Goal: Task Accomplishment & Management: Use online tool/utility

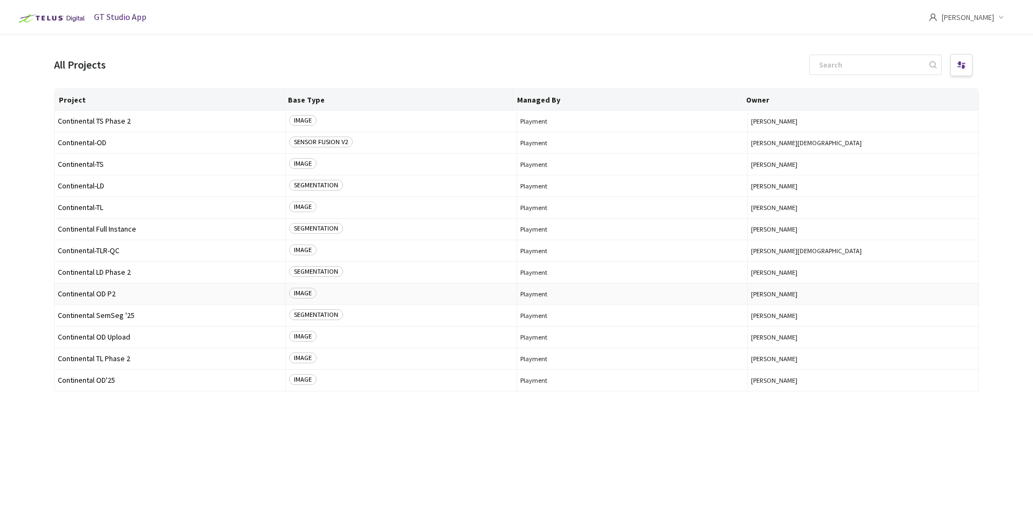
click at [93, 292] on span "Continental OD P2" at bounding box center [170, 294] width 224 height 8
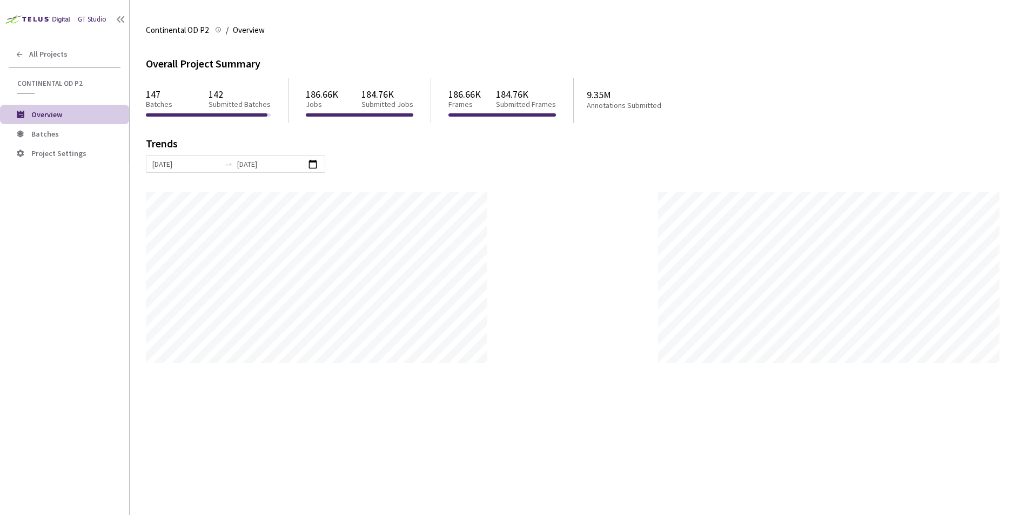
scroll to position [515, 1033]
click at [88, 134] on span "Batches" at bounding box center [75, 134] width 89 height 9
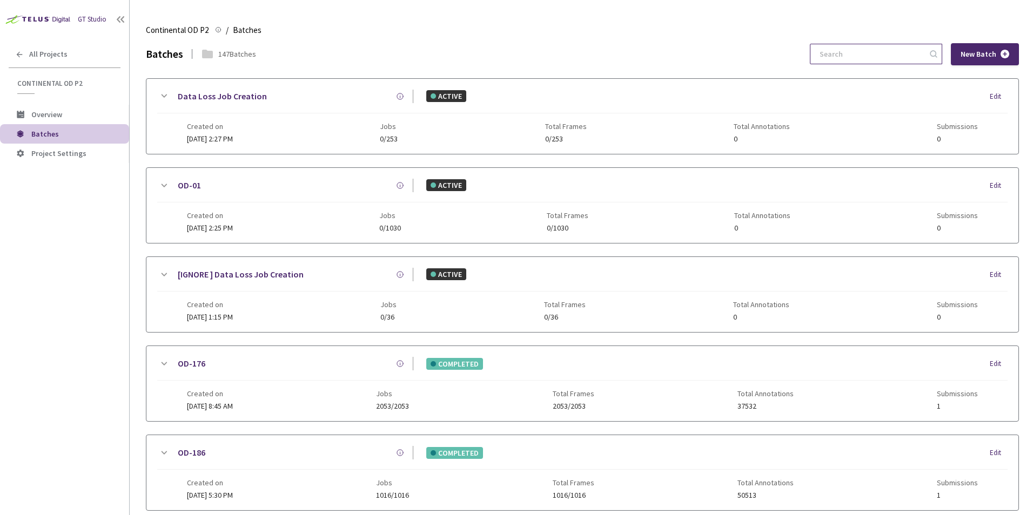
click at [891, 52] on input at bounding box center [870, 53] width 115 height 19
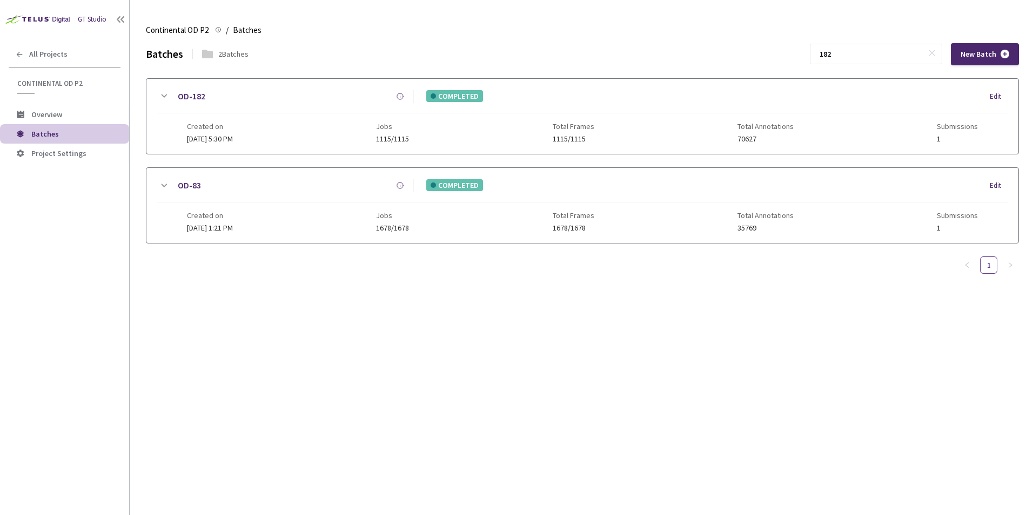
type input "182"
click at [163, 95] on icon at bounding box center [163, 96] width 13 height 13
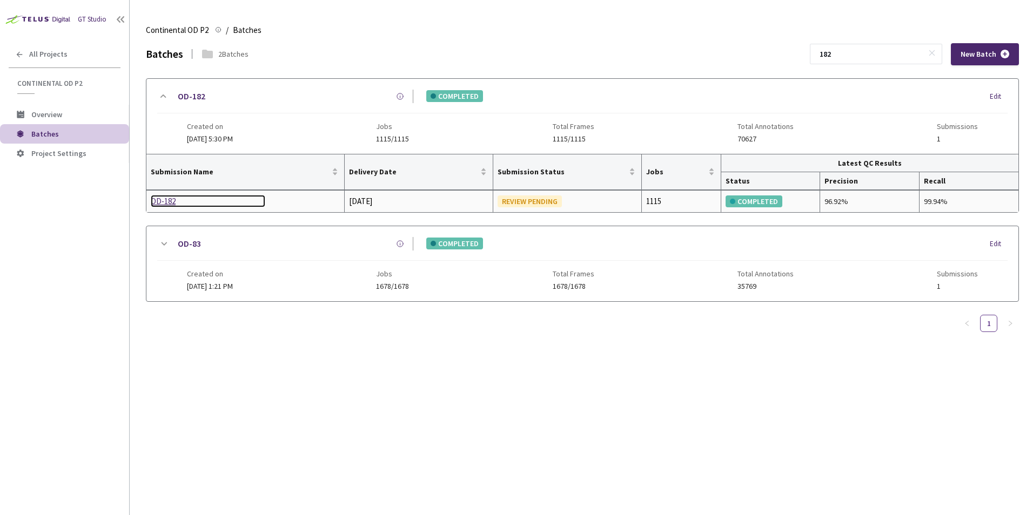
click at [169, 203] on div "OD-182" at bounding box center [208, 201] width 115 height 13
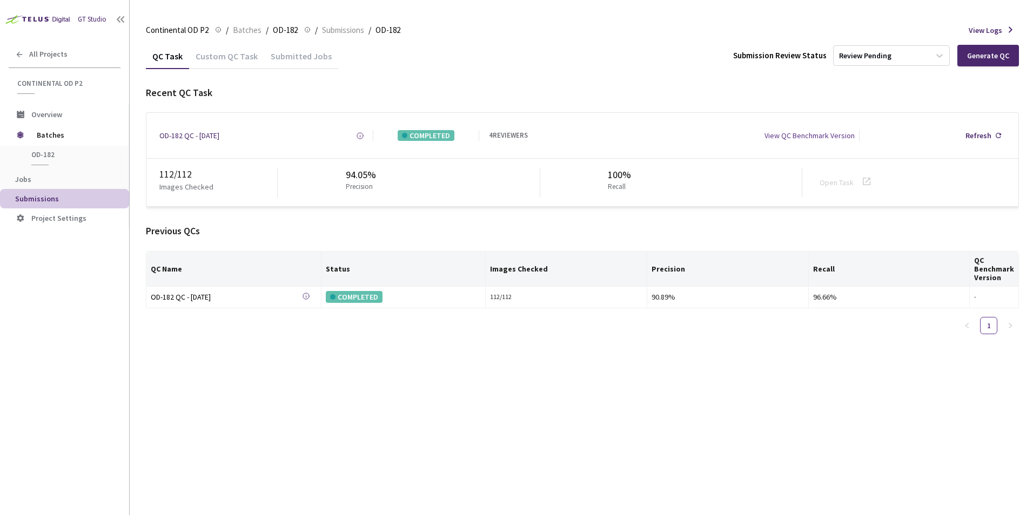
click at [242, 59] on div "Custom QC Task" at bounding box center [226, 60] width 75 height 18
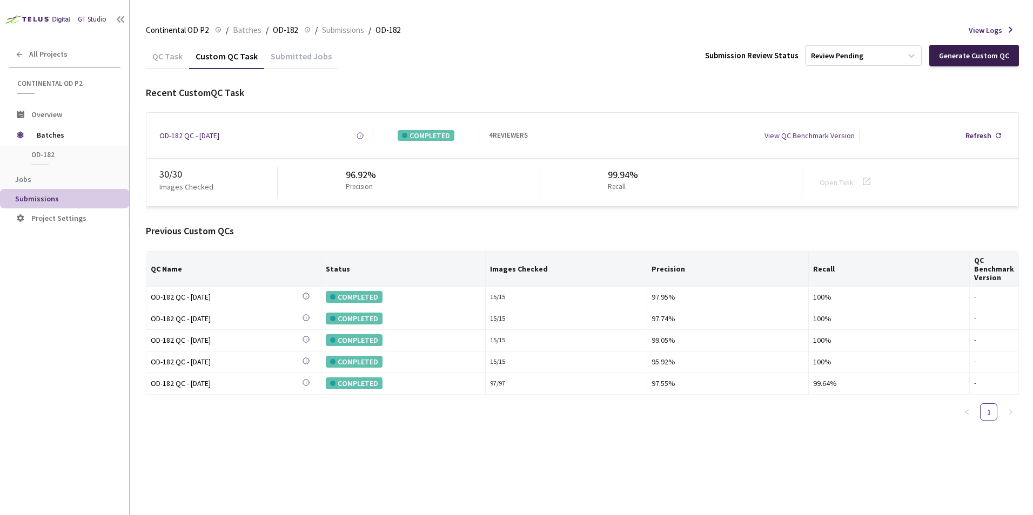
click at [959, 59] on div "Generate Custom QC" at bounding box center [974, 55] width 70 height 9
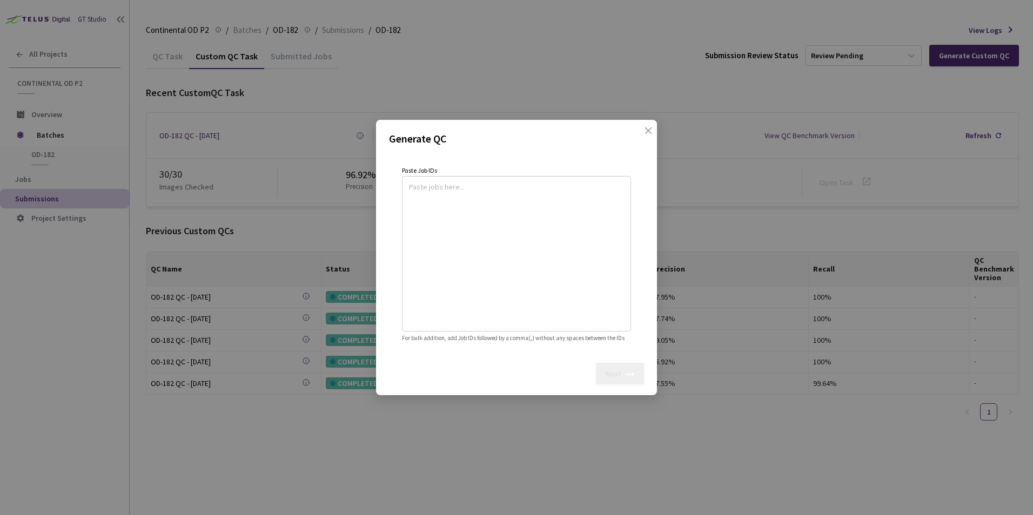
click at [467, 232] on textarea at bounding box center [516, 252] width 215 height 147
paste textarea
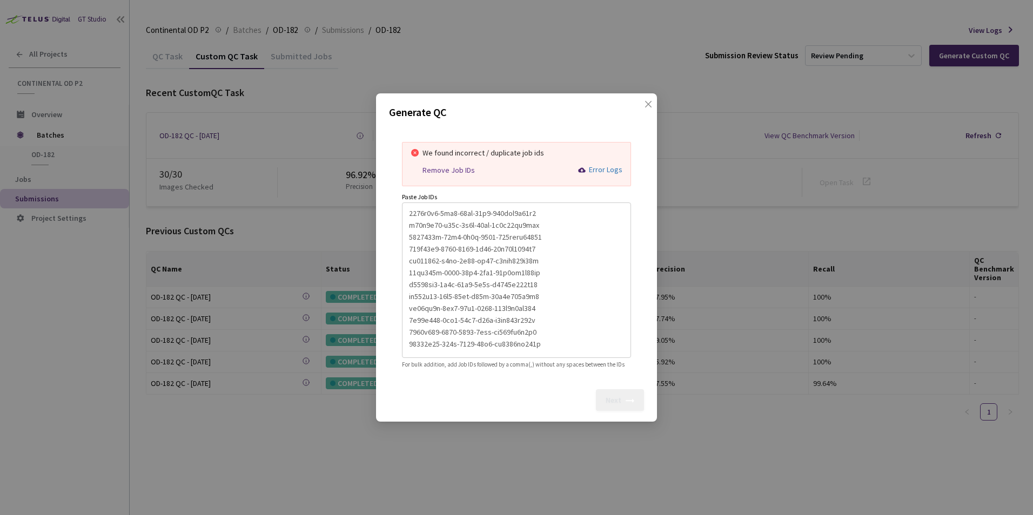
scroll to position [214, 0]
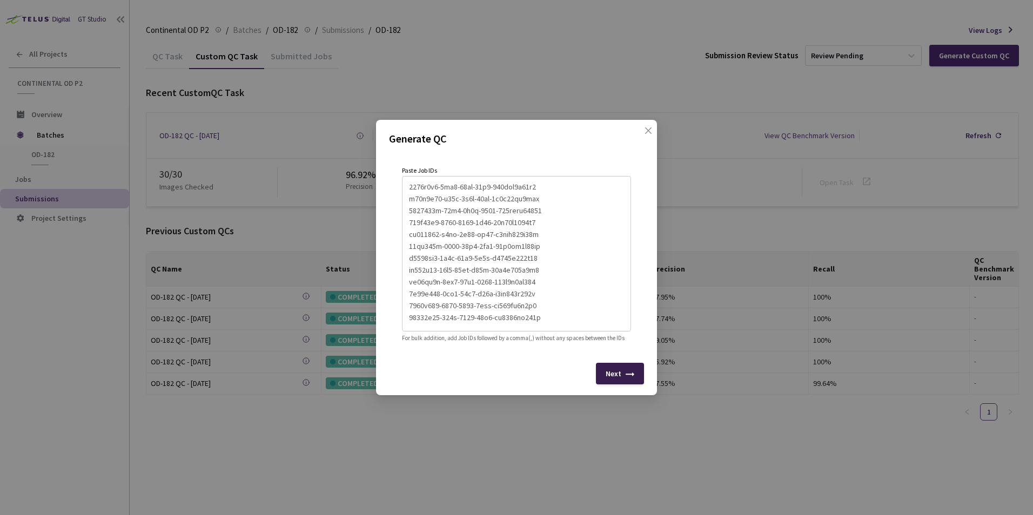
type textarea "c7a077f3-b1b2-4313-82b6-5c1d3a7306fe 38fa53ee-44f3-4173-aea8-a108f1854d92 0984a…"
click at [619, 378] on div "Next" at bounding box center [614, 374] width 16 height 9
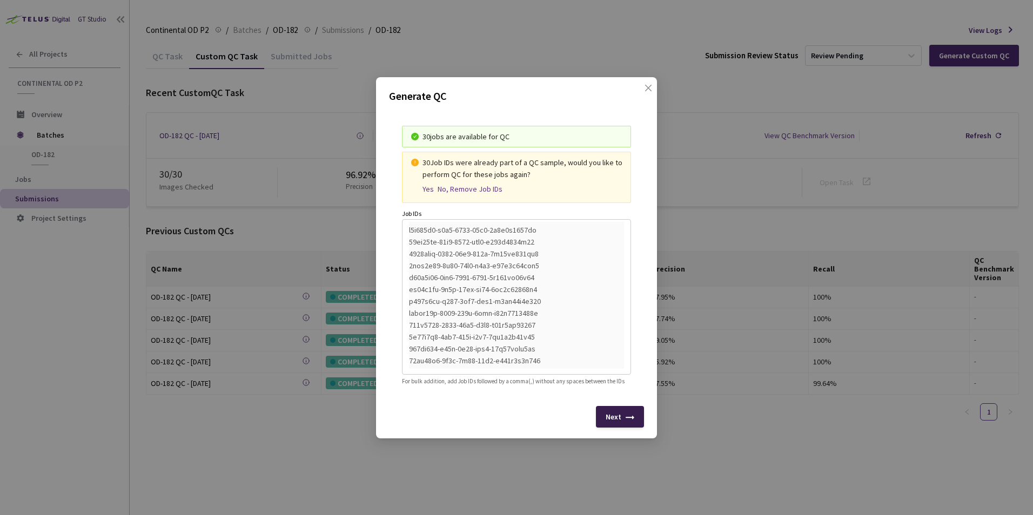
click at [628, 423] on icon at bounding box center [630, 420] width 9 height 9
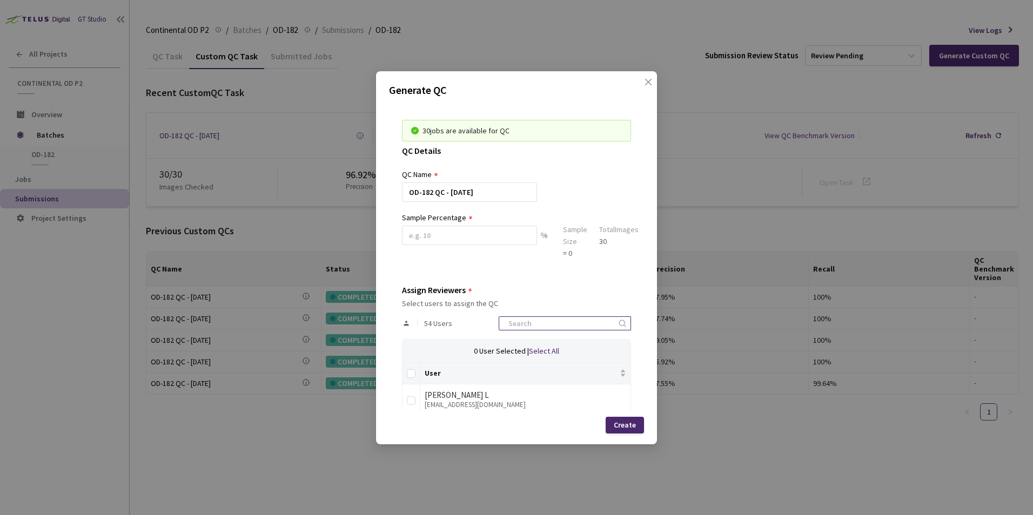
click at [534, 327] on input at bounding box center [559, 323] width 115 height 13
type input "szucs"
click at [500, 401] on div "[PERSON_NAME][EMAIL_ADDRESS][PERSON_NAME][DOMAIN_NAME]" at bounding box center [526, 405] width 202 height 8
click at [413, 402] on input "checkbox" at bounding box center [411, 401] width 9 height 9
checkbox input "true"
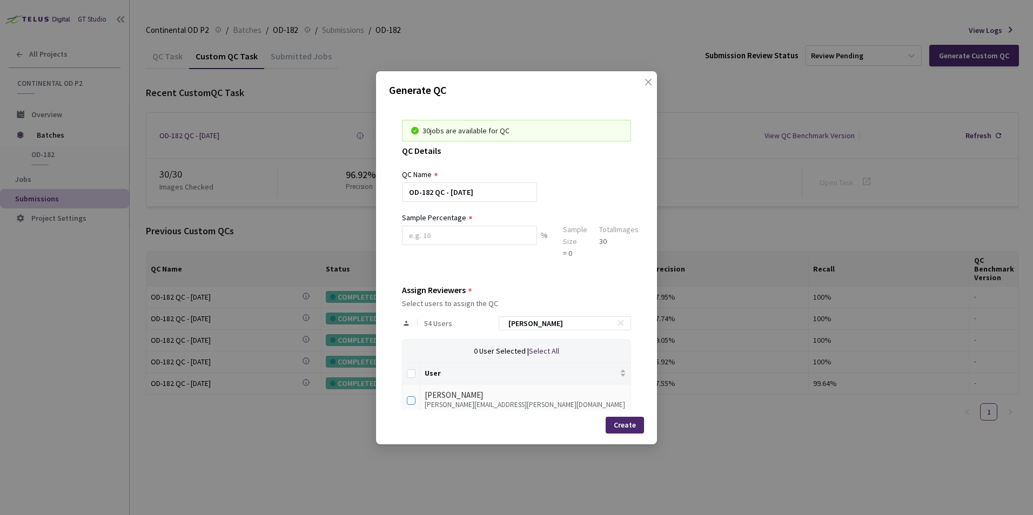
checkbox input "true"
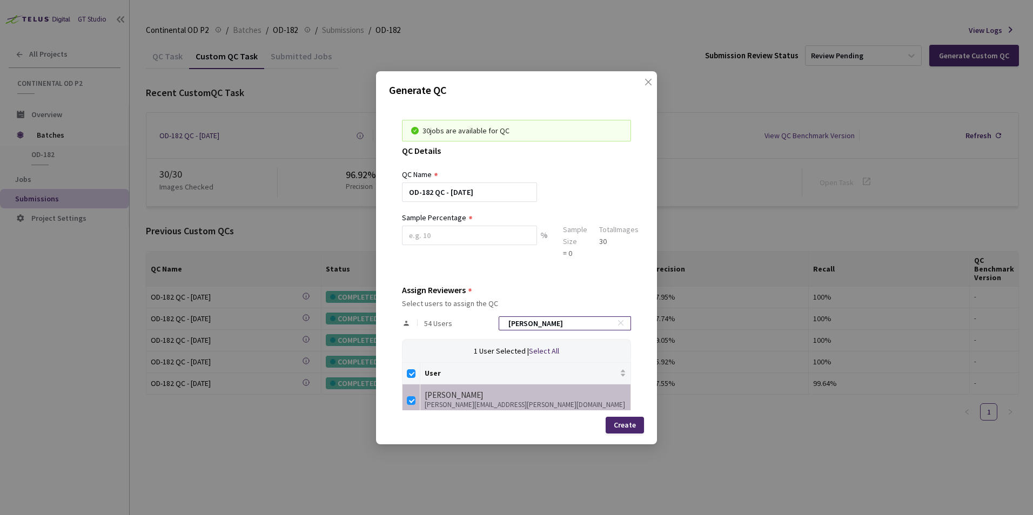
click at [537, 327] on input "szucs" at bounding box center [559, 323] width 115 height 13
type input "ap"
checkbox input "false"
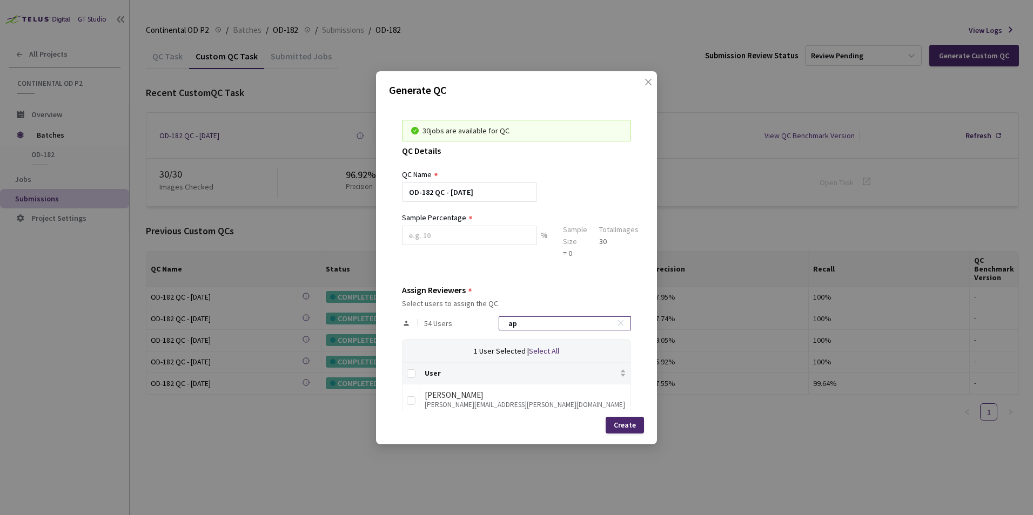
type input "a"
type input "pasztor"
click at [412, 400] on input "checkbox" at bounding box center [411, 401] width 9 height 9
checkbox input "true"
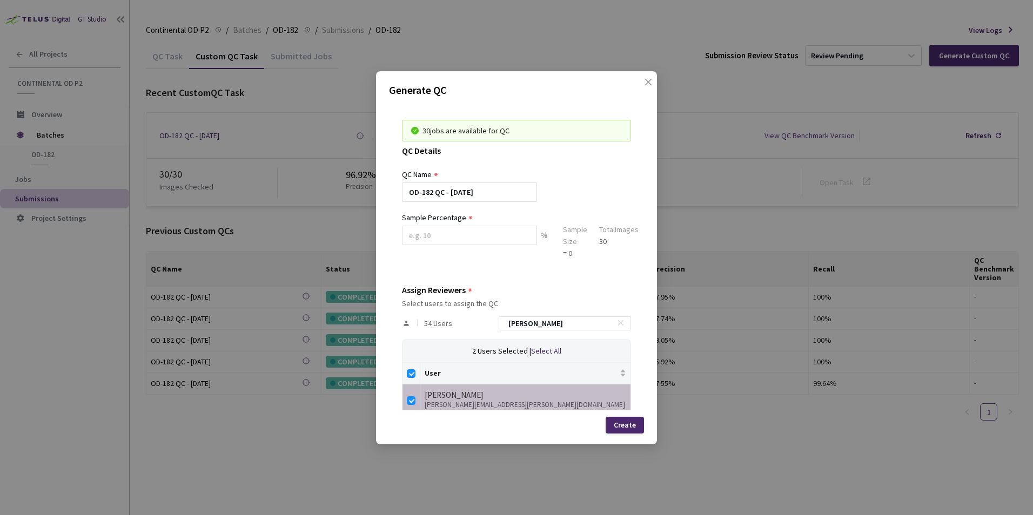
click at [535, 331] on div "54 Users pasztor" at bounding box center [516, 323] width 229 height 31
click at [536, 325] on input "pasztor" at bounding box center [559, 323] width 115 height 13
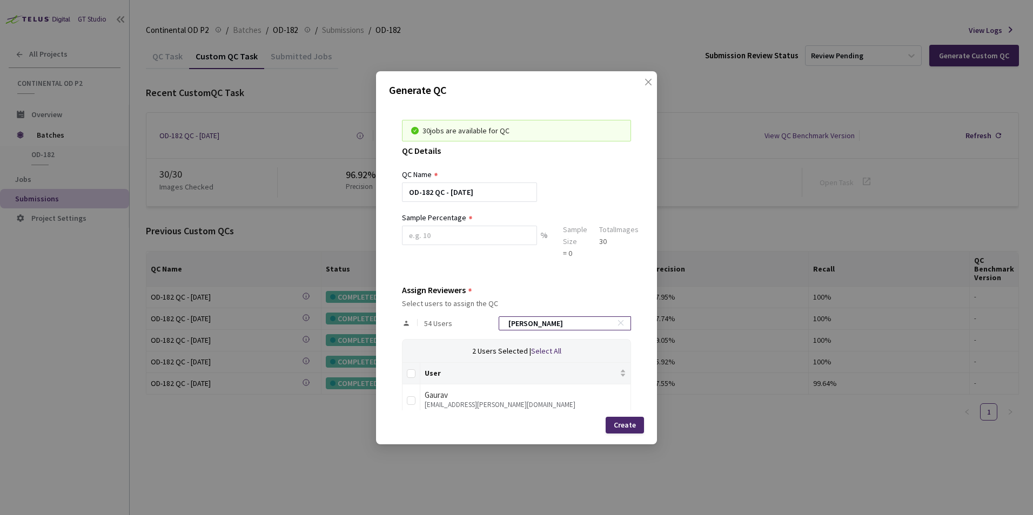
type input "v"
checkbox input "false"
type input "vir"
click at [411, 403] on input "checkbox" at bounding box center [411, 401] width 9 height 9
checkbox input "true"
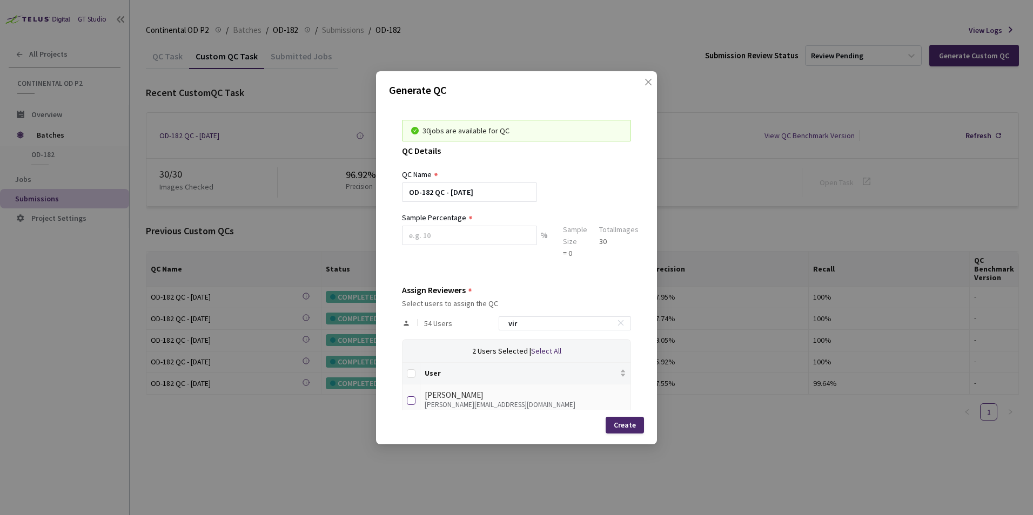
checkbox input "true"
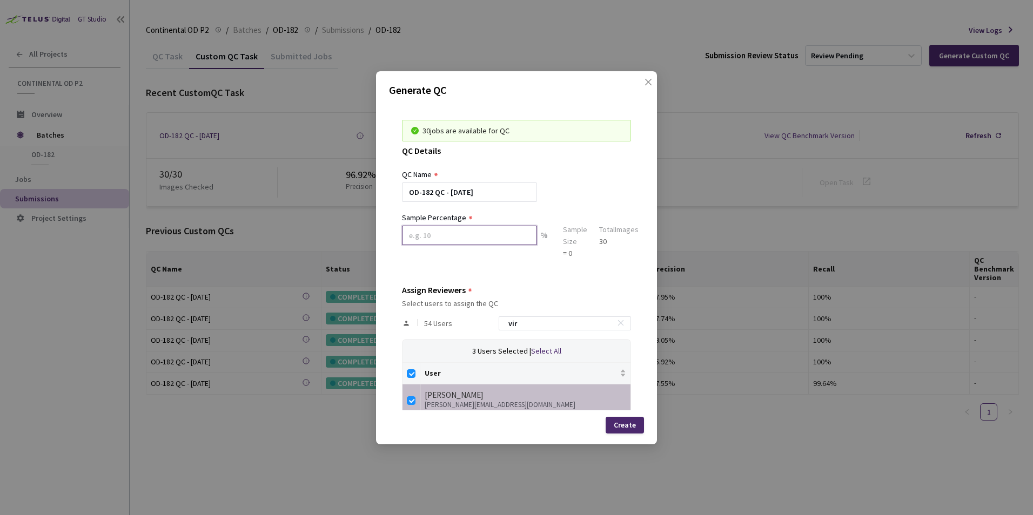
click at [431, 243] on input at bounding box center [469, 235] width 135 height 19
type input "100"
click at [619, 426] on div "Create" at bounding box center [625, 425] width 22 height 9
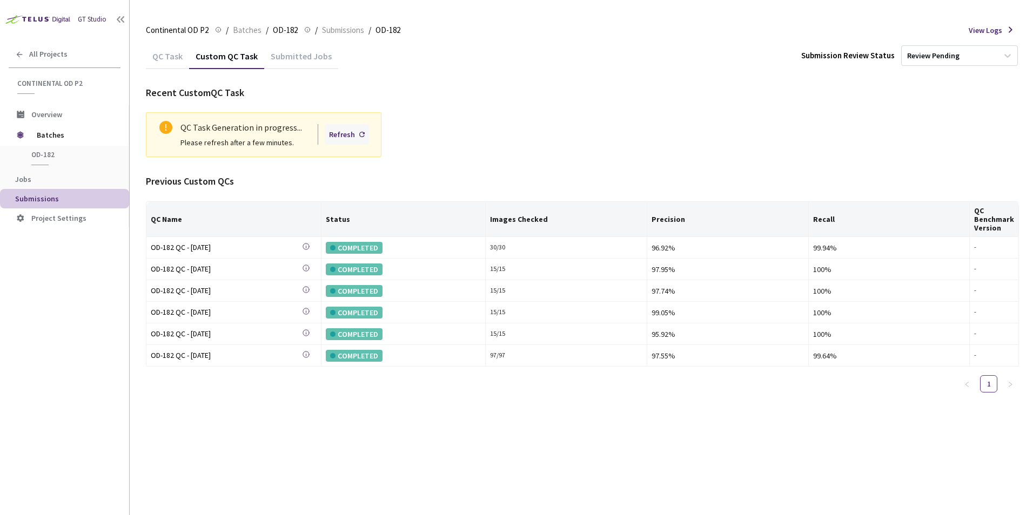
click at [345, 137] on div "Refresh" at bounding box center [342, 135] width 26 height 12
click at [347, 137] on div "Refresh" at bounding box center [342, 135] width 26 height 12
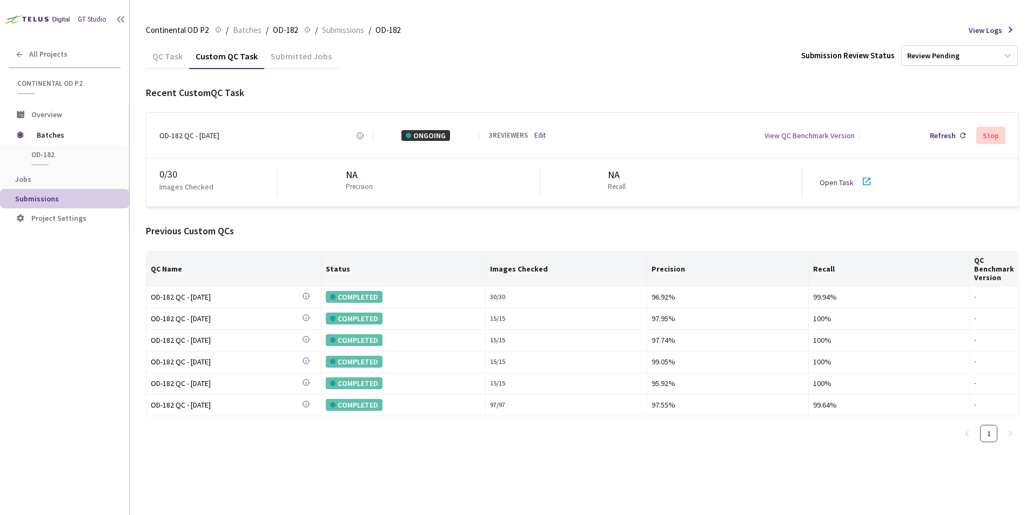
click at [863, 181] on icon at bounding box center [866, 181] width 13 height 13
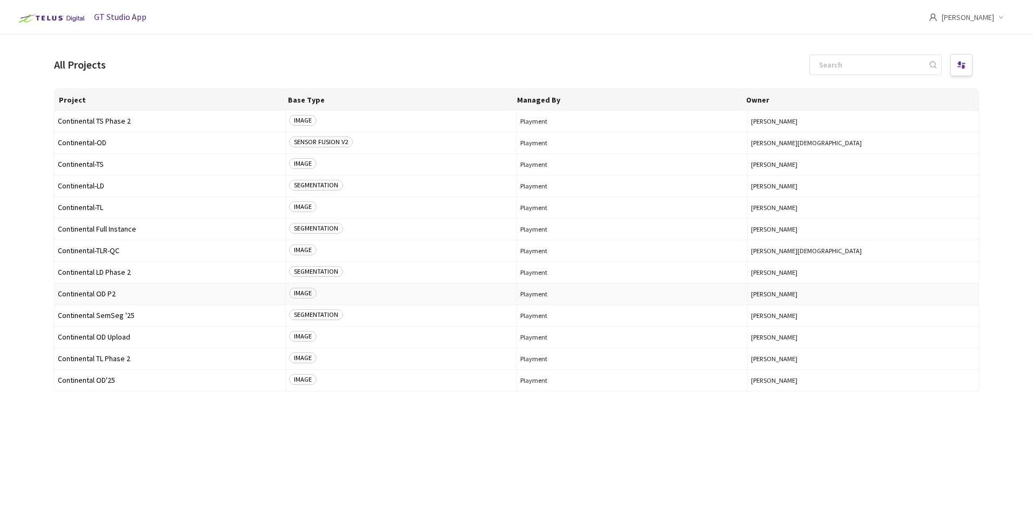
click at [107, 293] on span "Continental OD P2" at bounding box center [170, 294] width 224 height 8
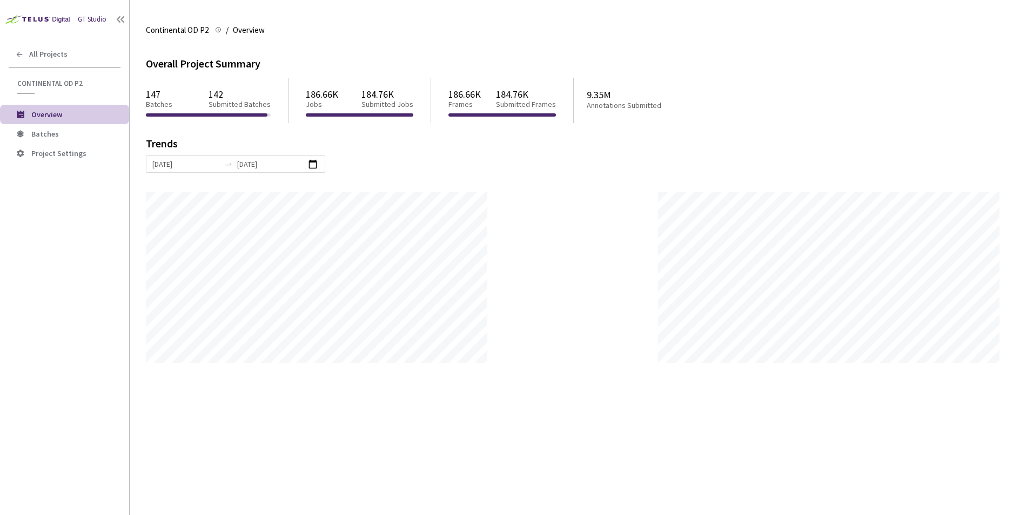
scroll to position [515, 1033]
click at [59, 129] on li "Batches" at bounding box center [64, 133] width 129 height 19
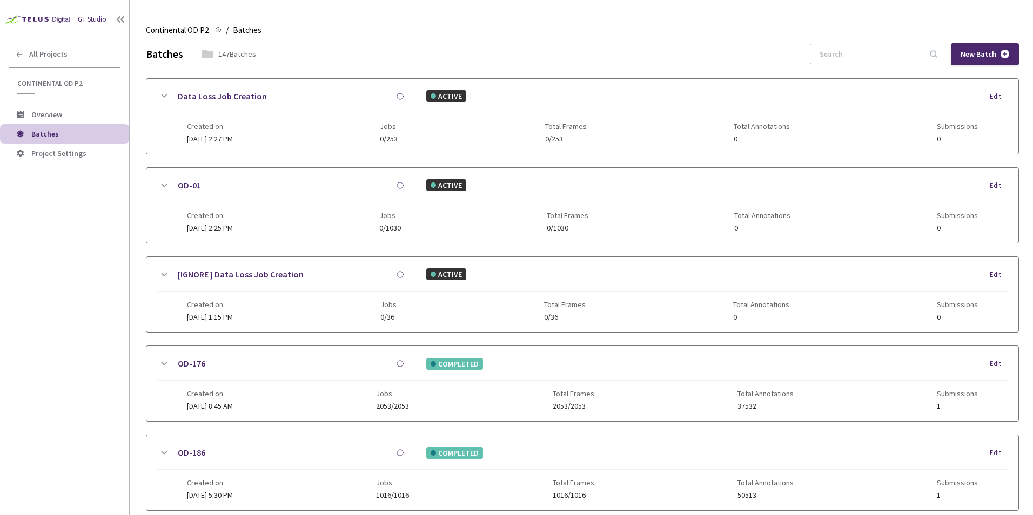
click at [896, 53] on input at bounding box center [870, 53] width 115 height 19
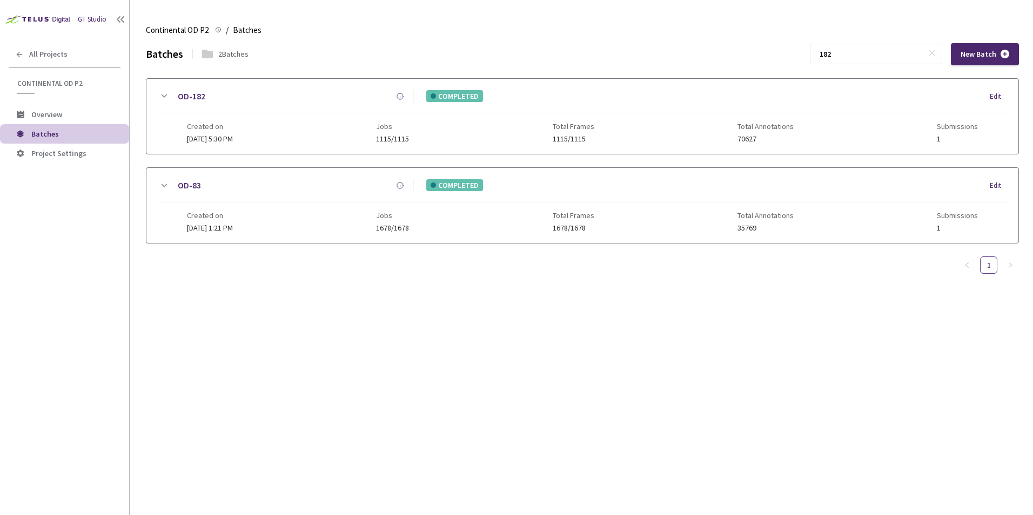
type input "182"
click at [165, 97] on icon at bounding box center [165, 96] width 6 height 3
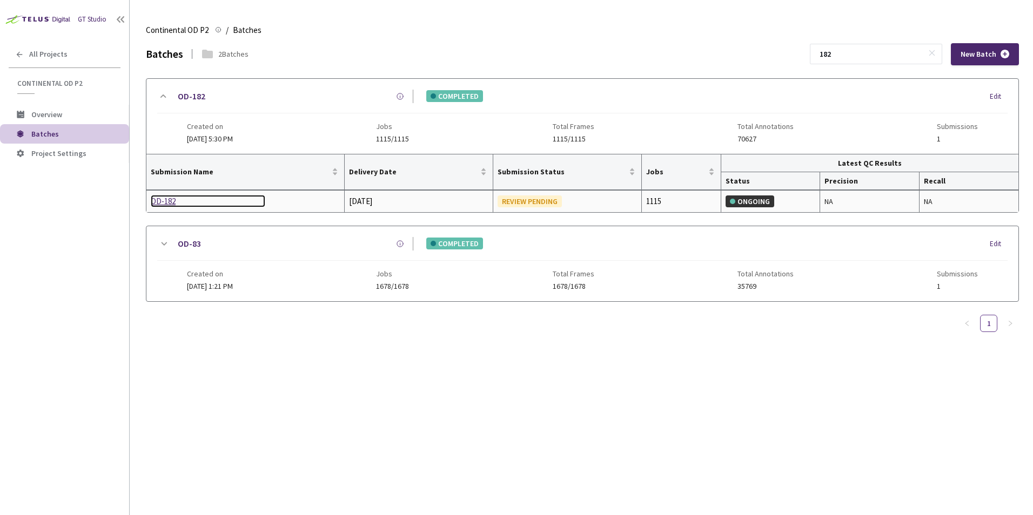
click at [164, 202] on div "OD-182" at bounding box center [208, 201] width 115 height 13
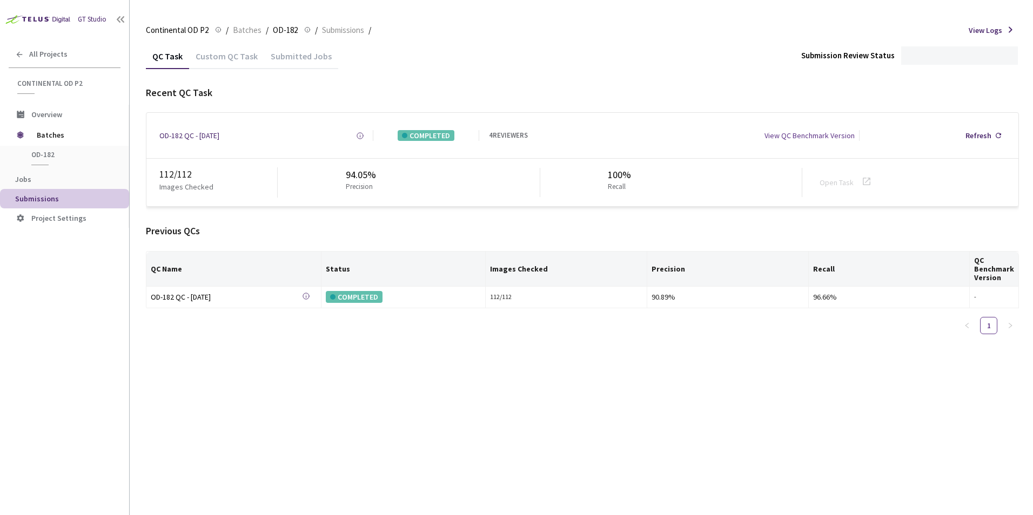
click at [237, 56] on div "Custom QC Task" at bounding box center [226, 60] width 75 height 18
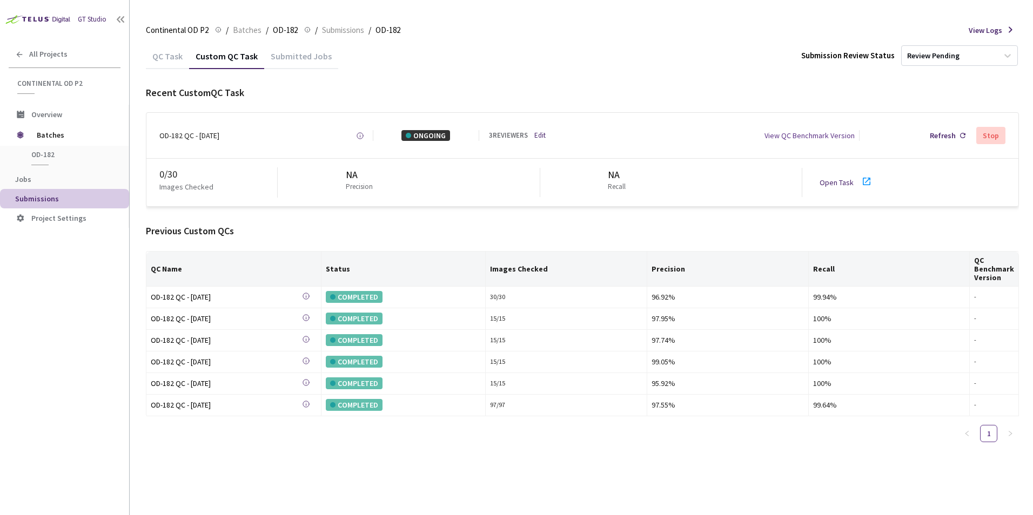
click at [863, 183] on icon at bounding box center [867, 182] width 8 height 8
click at [41, 136] on span "Batches" at bounding box center [74, 135] width 74 height 22
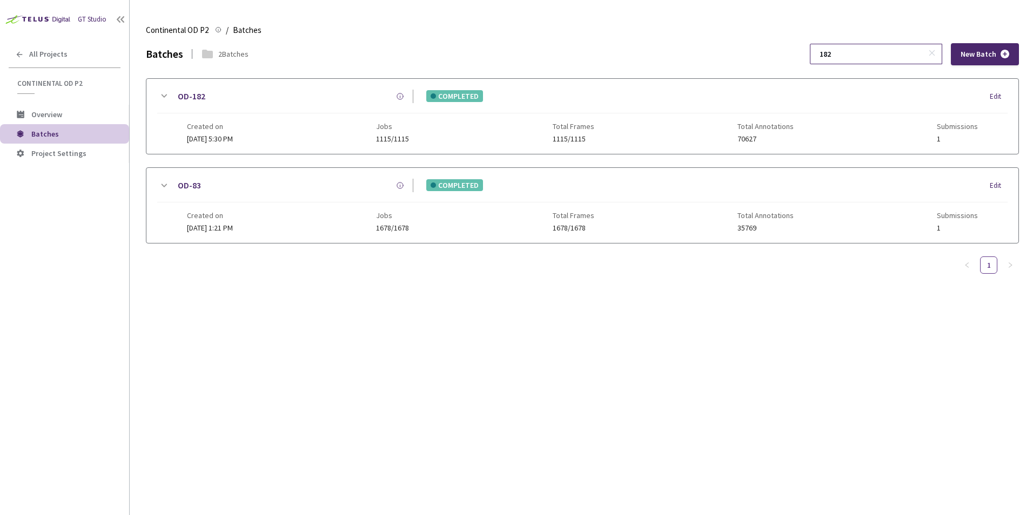
click at [859, 57] on input "182" at bounding box center [870, 53] width 115 height 19
type input "179"
click at [166, 96] on icon at bounding box center [165, 96] width 6 height 3
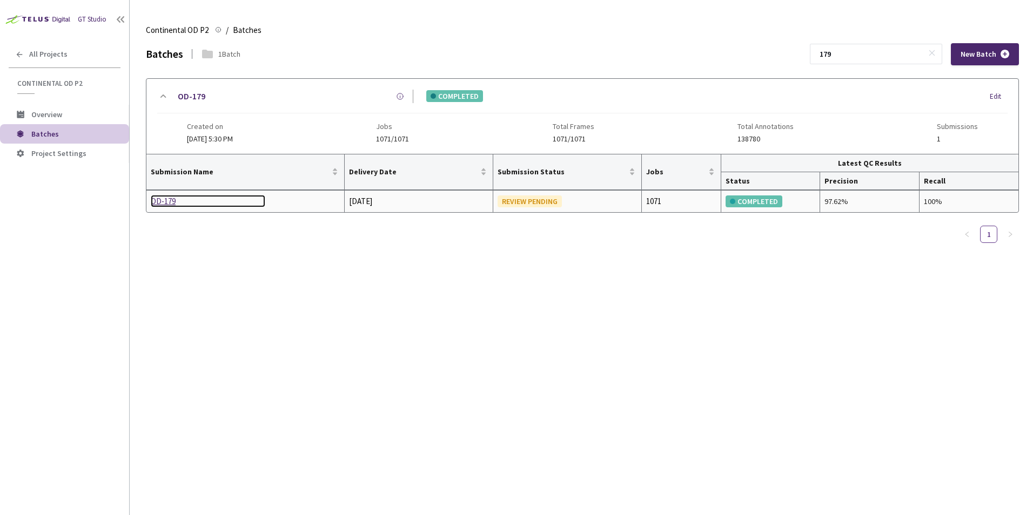
click at [157, 199] on div "OD-179" at bounding box center [208, 201] width 115 height 13
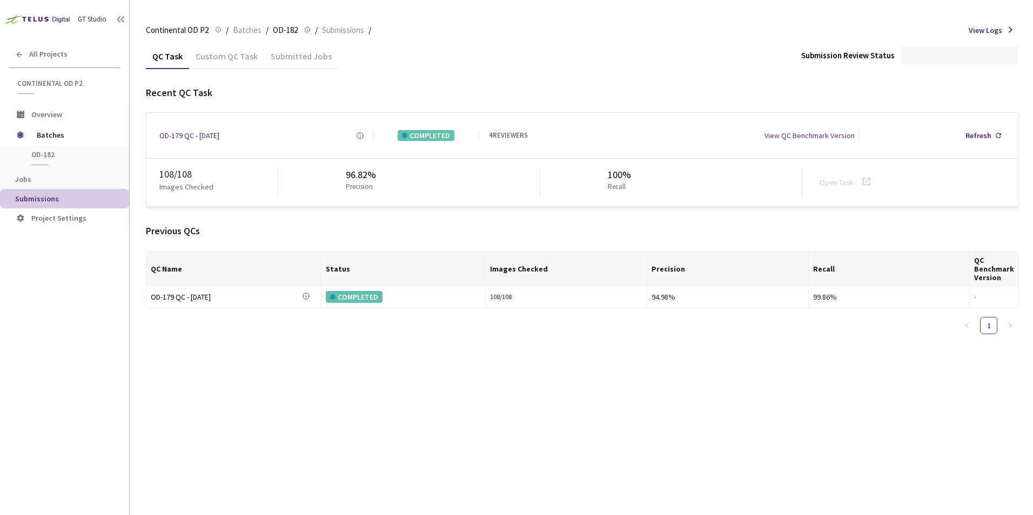
click at [233, 55] on div "Custom QC Task" at bounding box center [226, 60] width 75 height 18
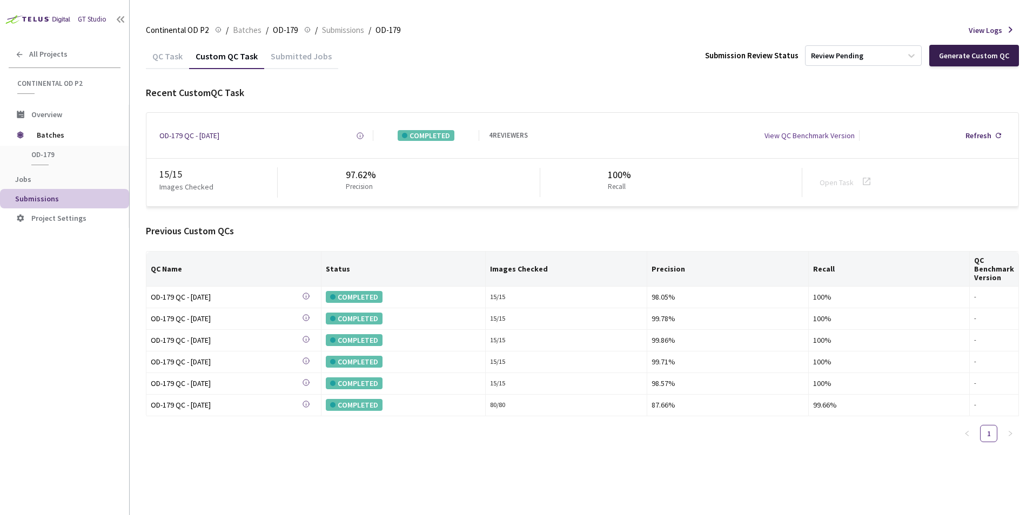
click at [978, 51] on div "Generate Custom QC" at bounding box center [974, 55] width 70 height 9
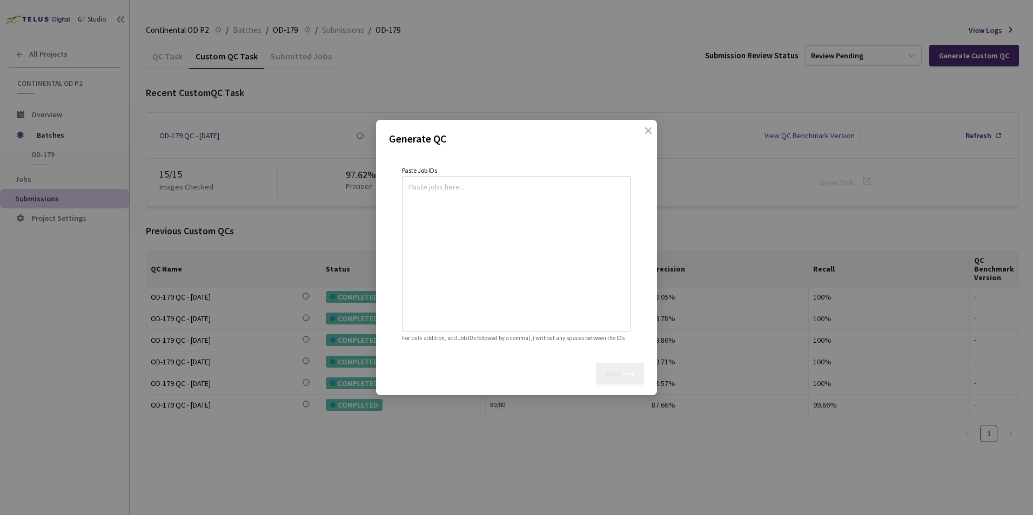
click at [473, 196] on textarea at bounding box center [516, 252] width 215 height 147
paste textarea
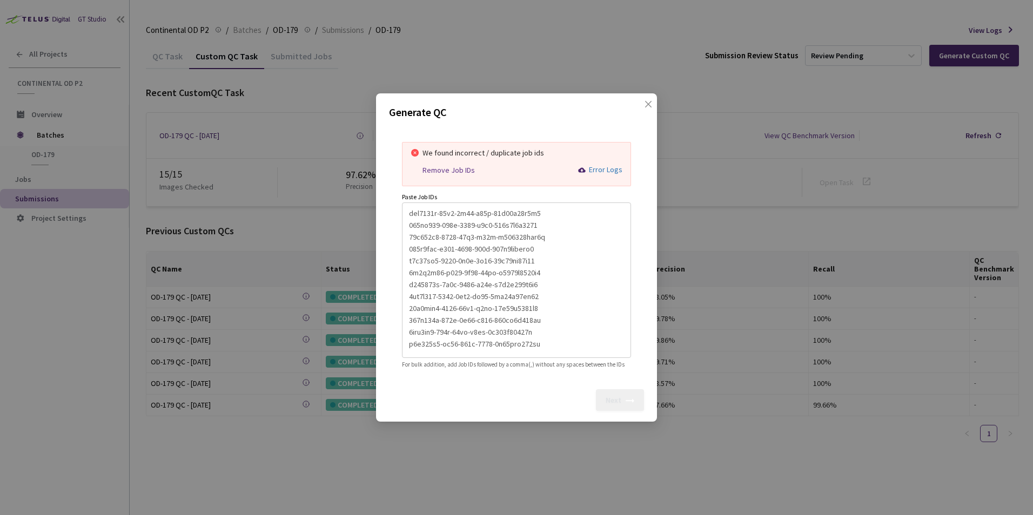
scroll to position [214, 0]
click at [446, 166] on div "Remove Job IDs" at bounding box center [449, 170] width 52 height 9
type textarea "2bd6d258-4502-4fe4-ac51-3ce81f37ae90,e231207f-5a2b-4587-a52d-f2c6d162e1a0,d5d83…"
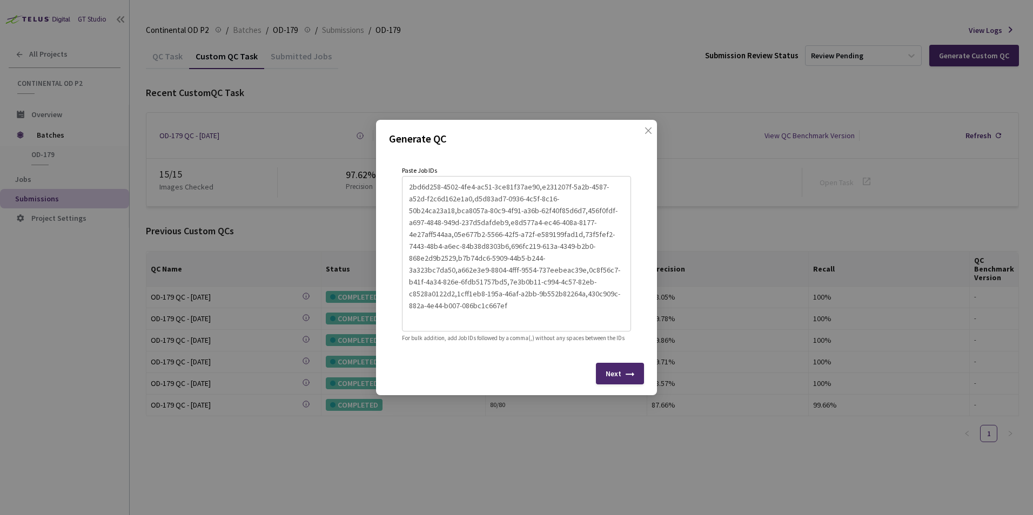
scroll to position [24, 0]
click at [619, 373] on div "Next" at bounding box center [620, 374] width 48 height 22
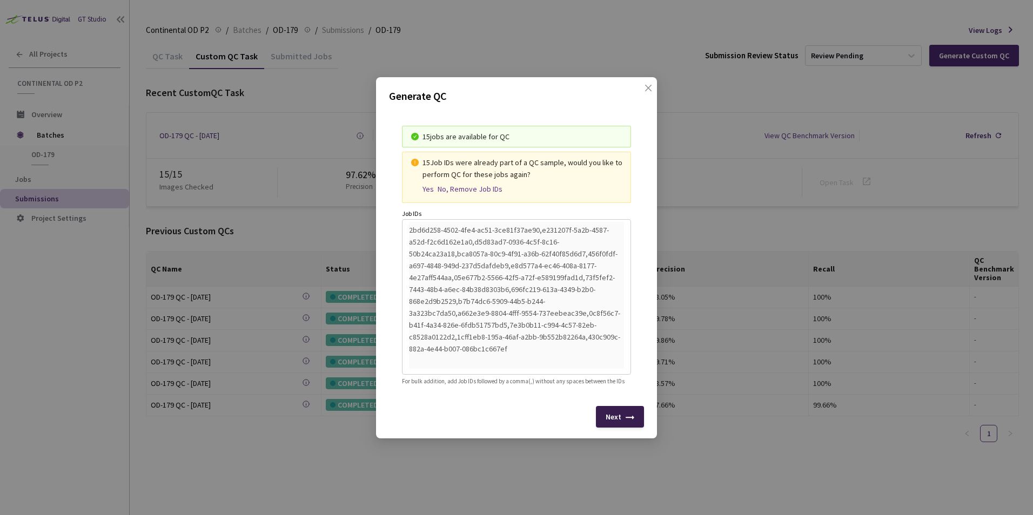
click at [622, 424] on div "Next" at bounding box center [620, 417] width 48 height 22
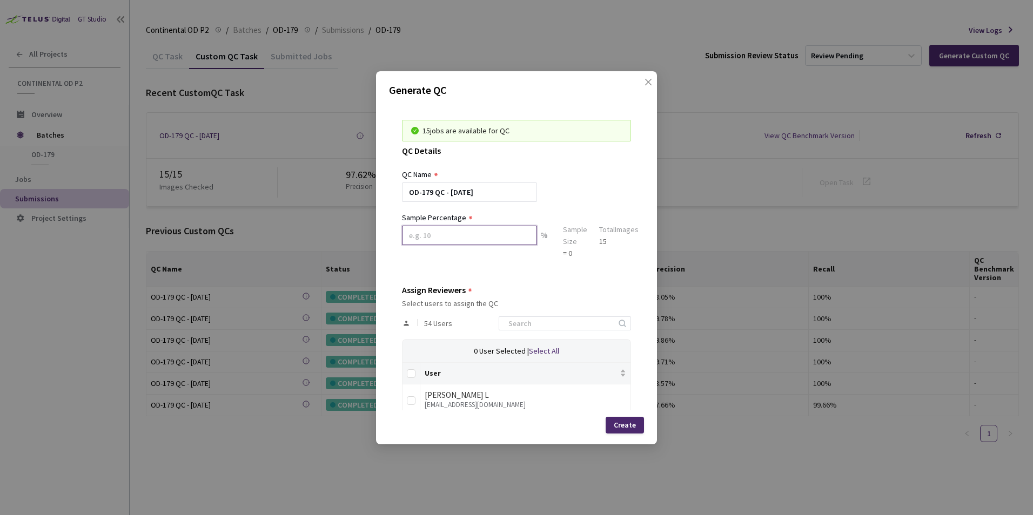
click at [447, 239] on input at bounding box center [469, 235] width 135 height 19
type input "100"
click at [625, 428] on div "Create" at bounding box center [625, 425] width 22 height 9
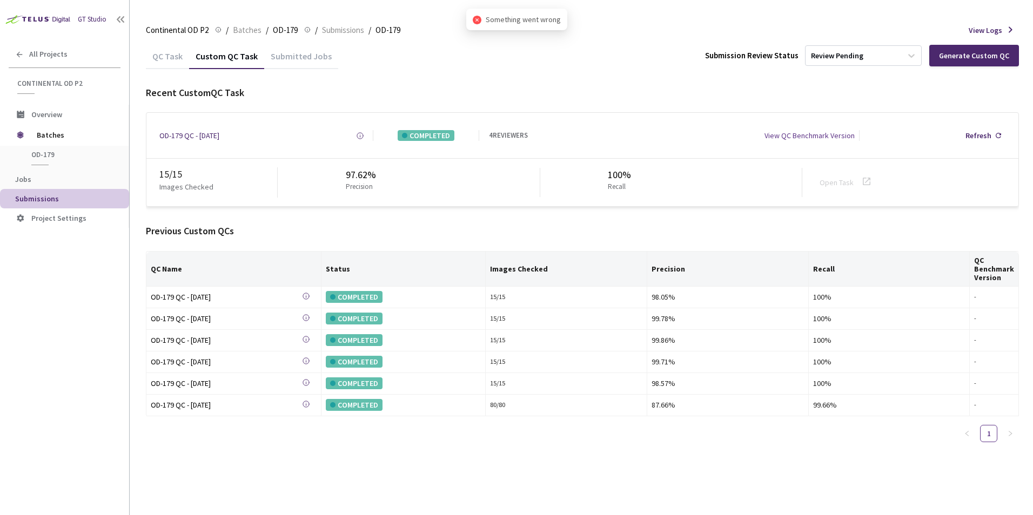
click at [493, 20] on span "Something went wrong" at bounding box center [523, 20] width 75 height 12
click at [474, 22] on icon "close-circle" at bounding box center [477, 20] width 9 height 9
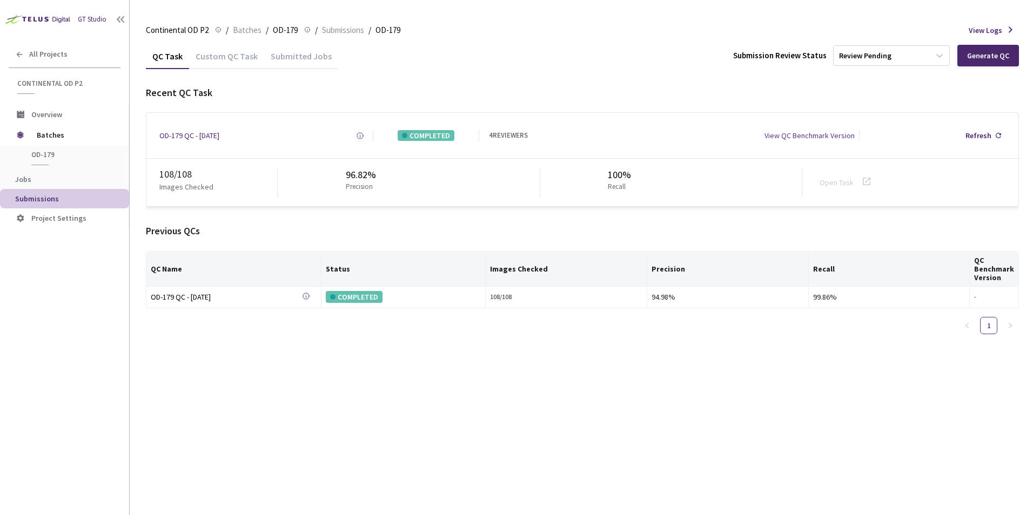
click at [209, 62] on div "Custom QC Task" at bounding box center [226, 60] width 75 height 18
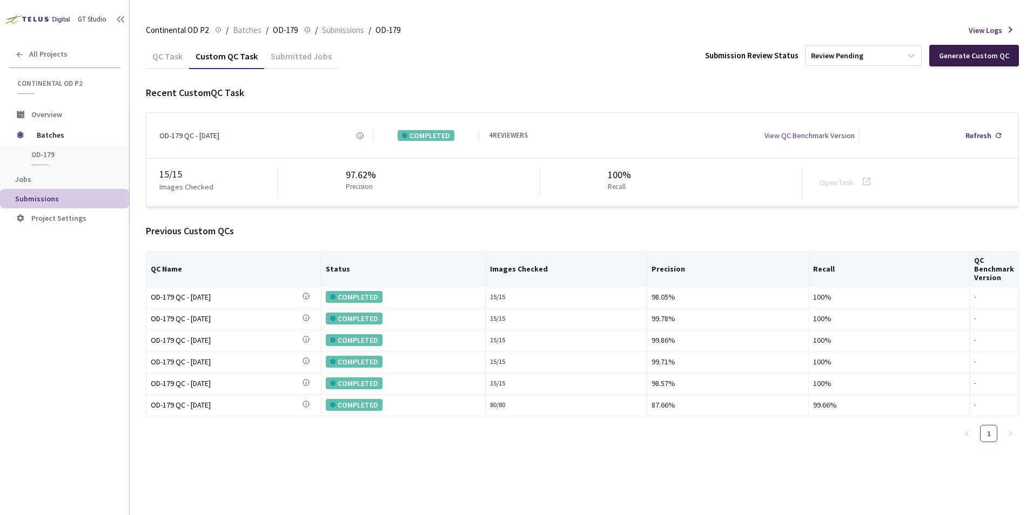
click at [953, 59] on div "Generate Custom QC" at bounding box center [974, 55] width 70 height 9
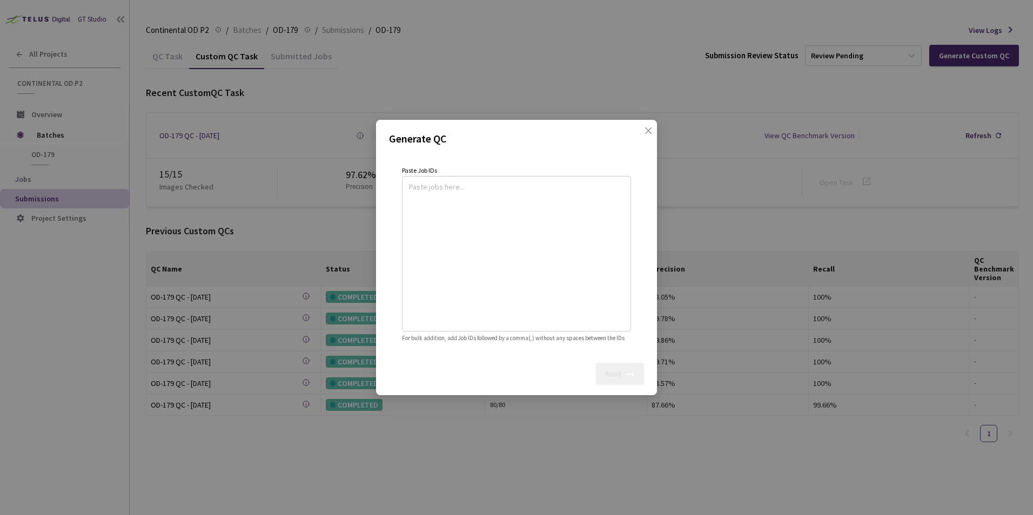
click at [473, 222] on textarea at bounding box center [516, 252] width 215 height 147
paste textarea
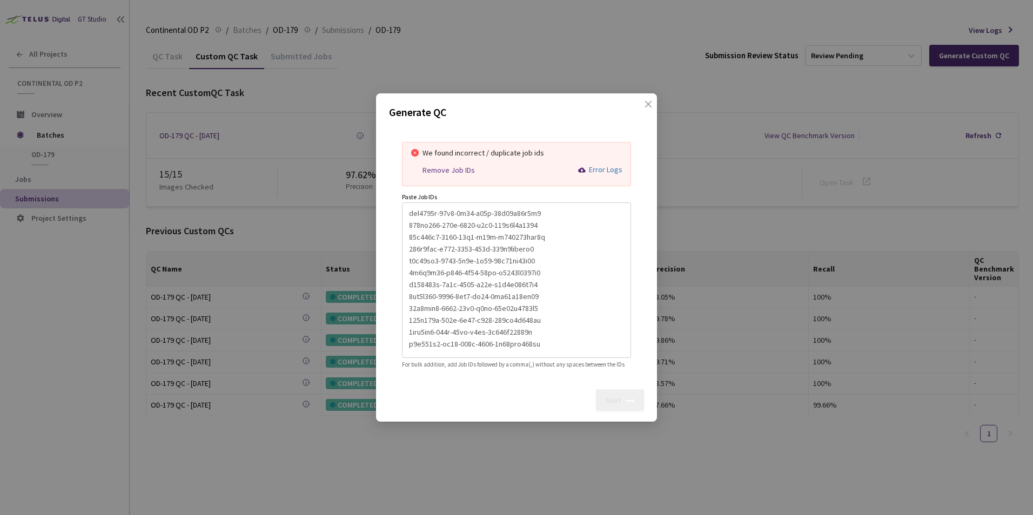
scroll to position [214, 0]
click at [468, 166] on div "Remove Job IDs" at bounding box center [449, 170] width 52 height 9
type textarea "2bd6d258-4502-4fe4-ac51-3ce81f37ae90,e231207f-5a2b-4587-a52d-f2c6d162e1a0,d5d83…"
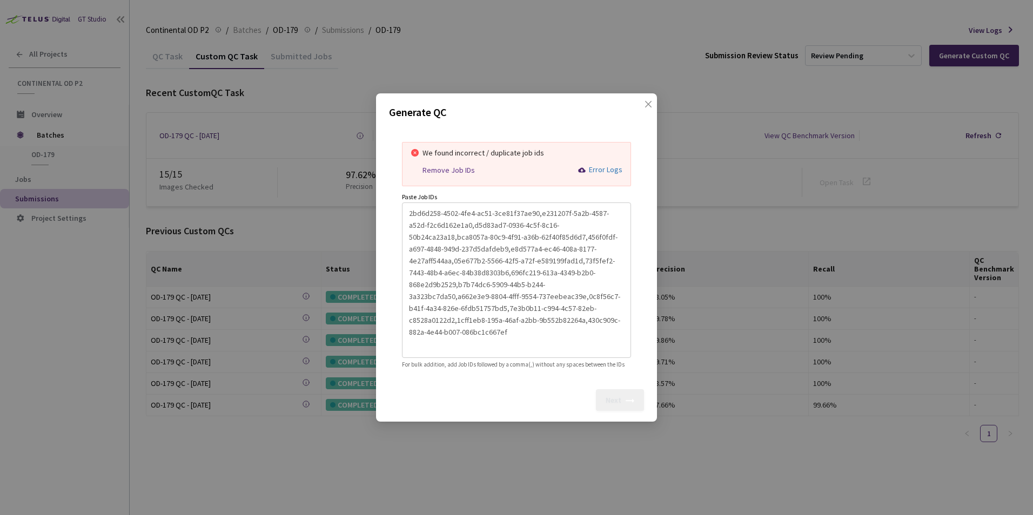
scroll to position [24, 0]
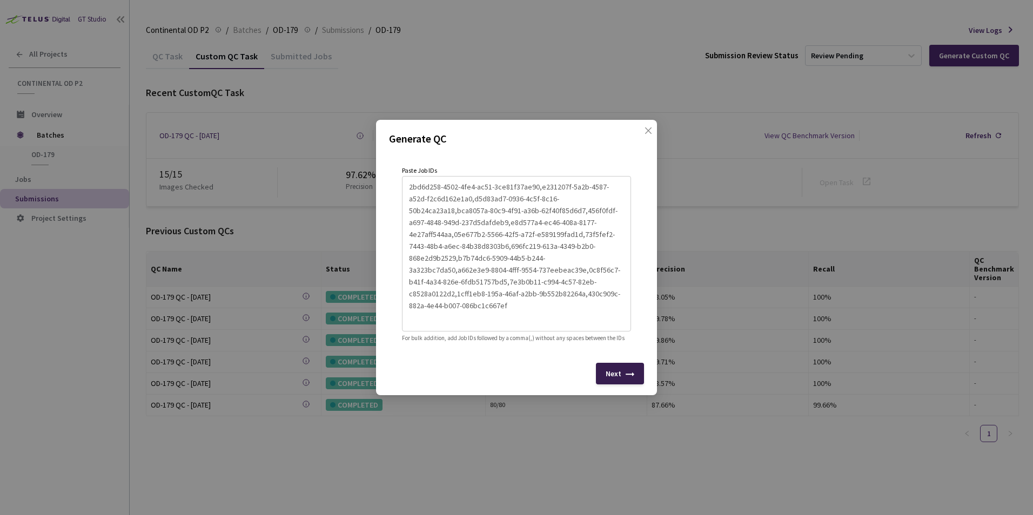
click at [618, 378] on div "Next" at bounding box center [614, 374] width 16 height 9
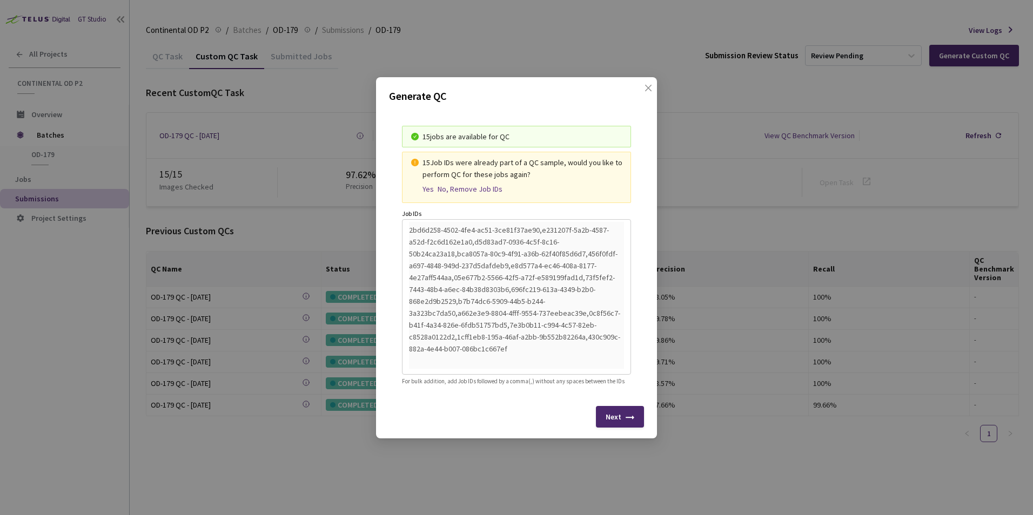
click at [424, 185] on div "Yes" at bounding box center [428, 189] width 11 height 9
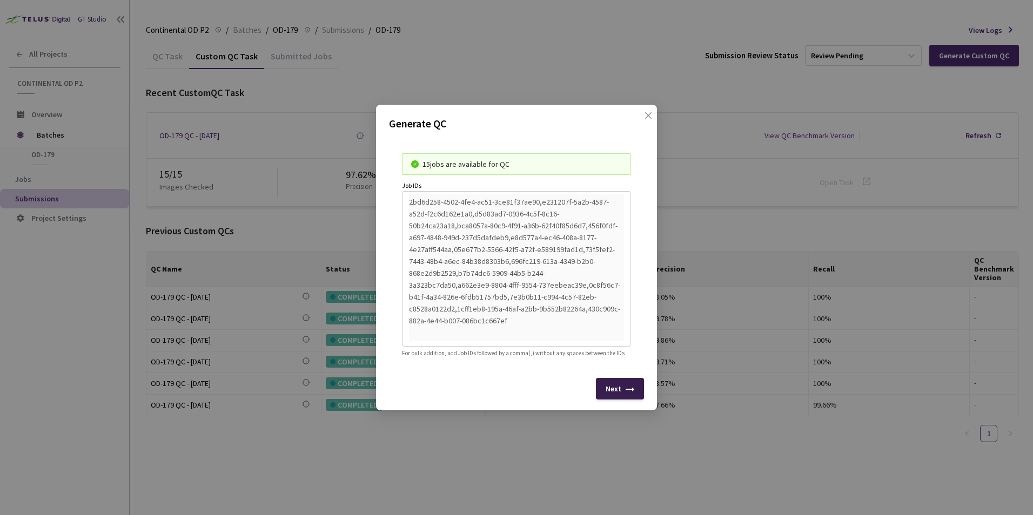
click at [617, 393] on div "Next" at bounding box center [614, 389] width 16 height 9
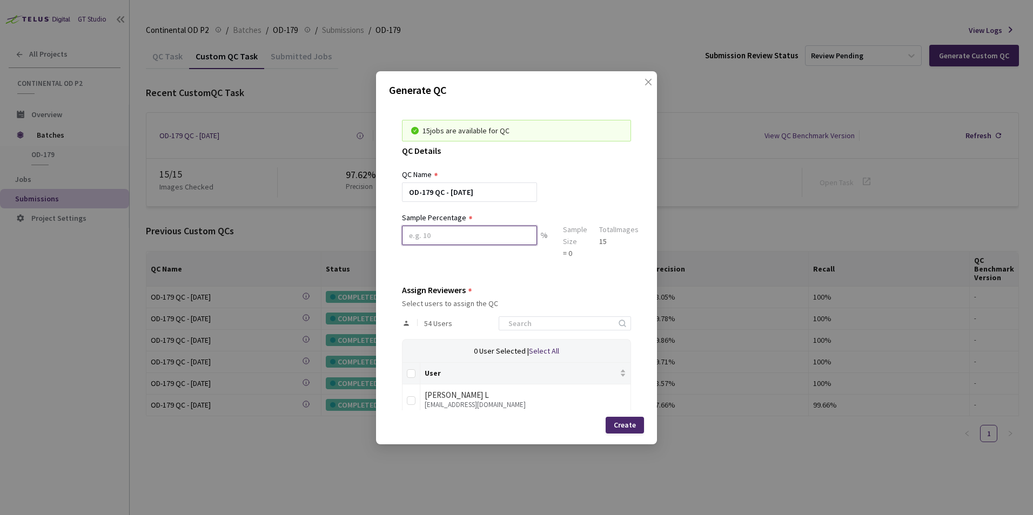
click at [470, 234] on input at bounding box center [469, 235] width 135 height 19
type input "100"
click at [534, 325] on input at bounding box center [559, 323] width 115 height 13
type input "sag"
drag, startPoint x: 409, startPoint y: 401, endPoint x: 432, endPoint y: 400, distance: 23.3
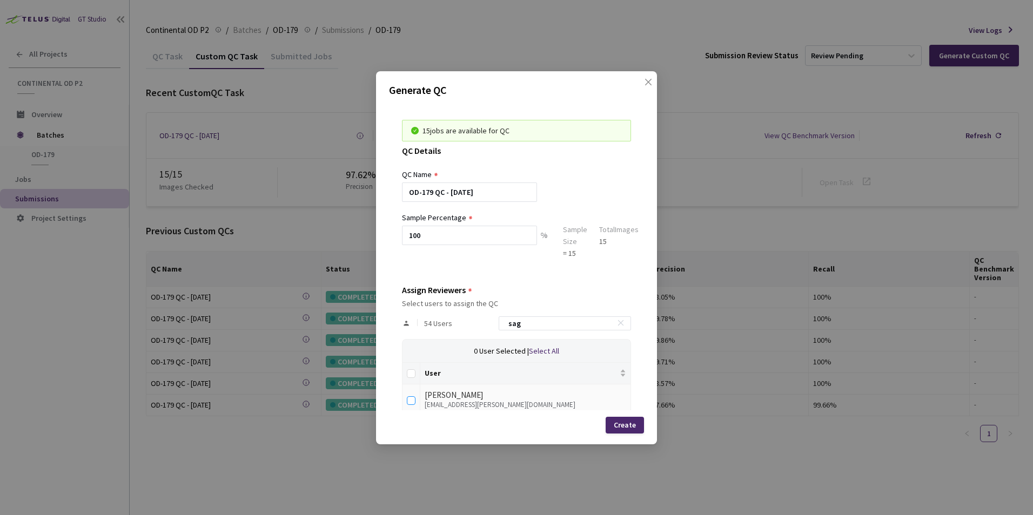
click at [411, 400] on input "checkbox" at bounding box center [411, 401] width 9 height 9
checkbox input "true"
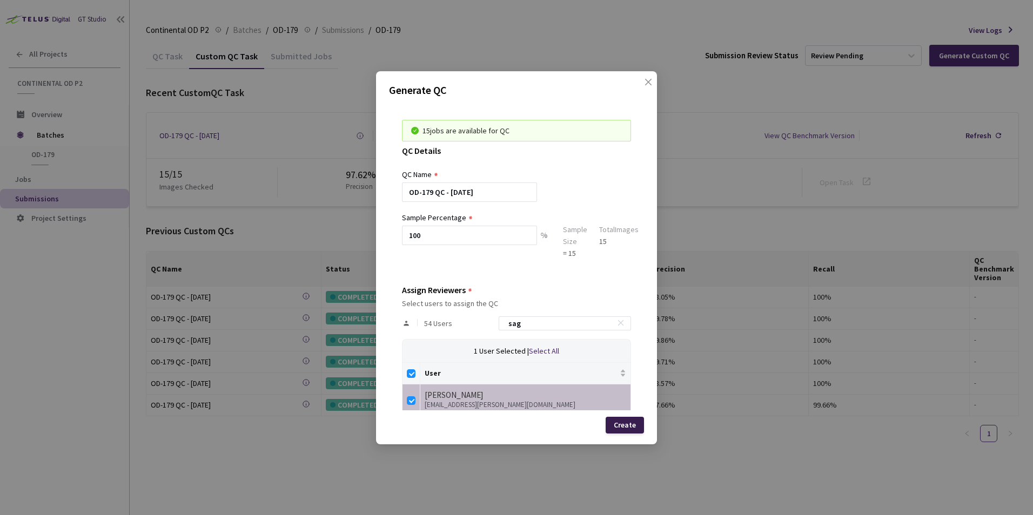
click at [617, 426] on div "Create" at bounding box center [625, 425] width 22 height 9
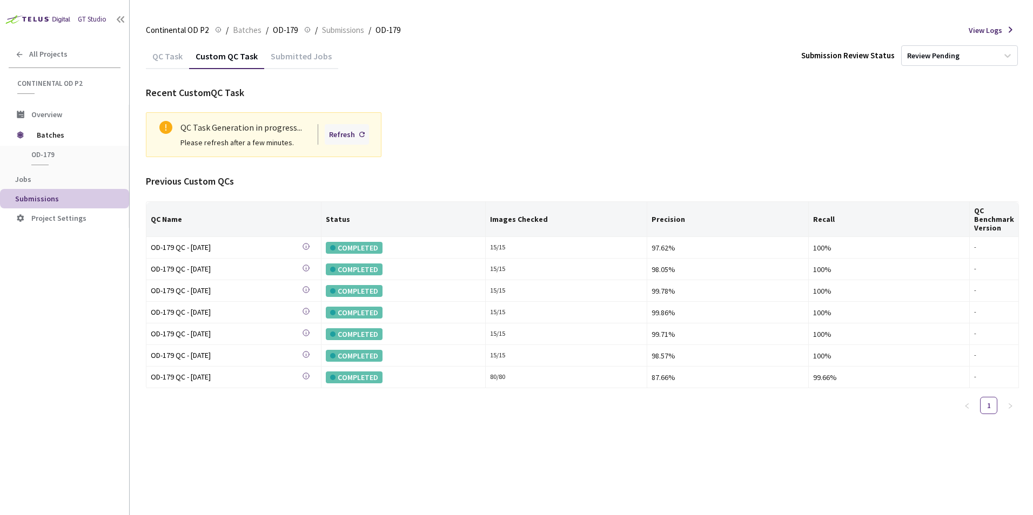
click at [347, 132] on div "Refresh" at bounding box center [342, 135] width 26 height 12
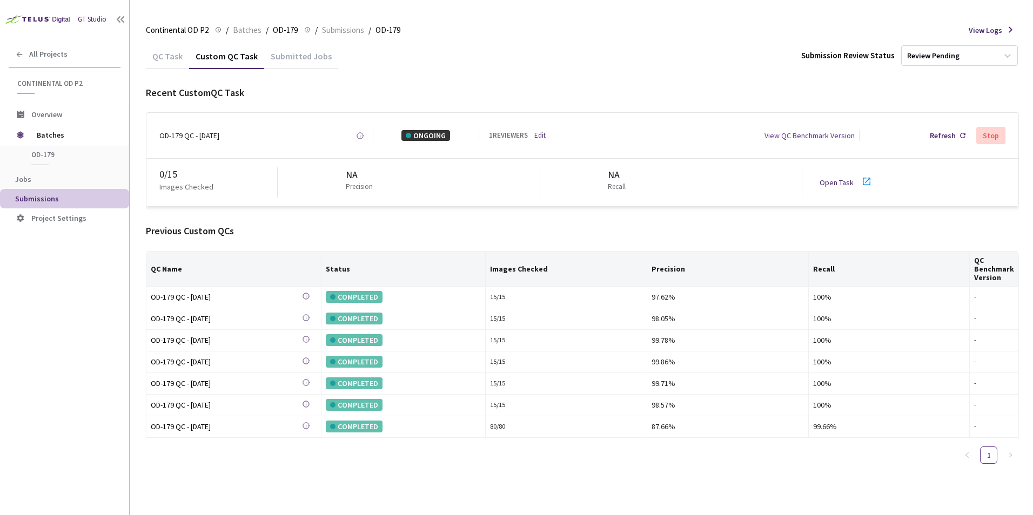
click at [860, 181] on icon at bounding box center [866, 181] width 13 height 13
